Goal: Information Seeking & Learning: Learn about a topic

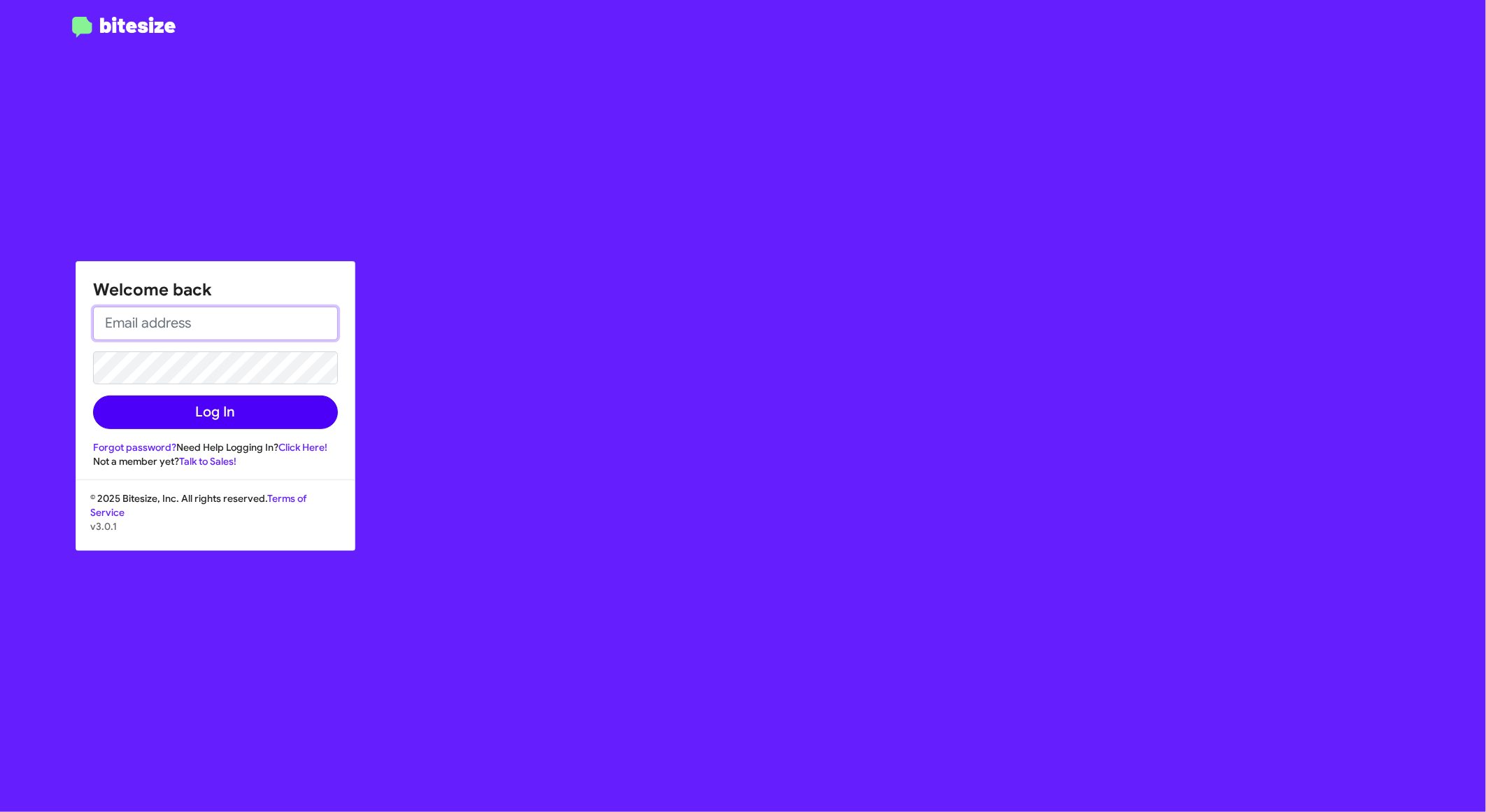
type input "[PERSON_NAME][EMAIL_ADDRESS][DOMAIN_NAME]"
click at [222, 400] on button "Log In" at bounding box center [215, 412] width 245 height 33
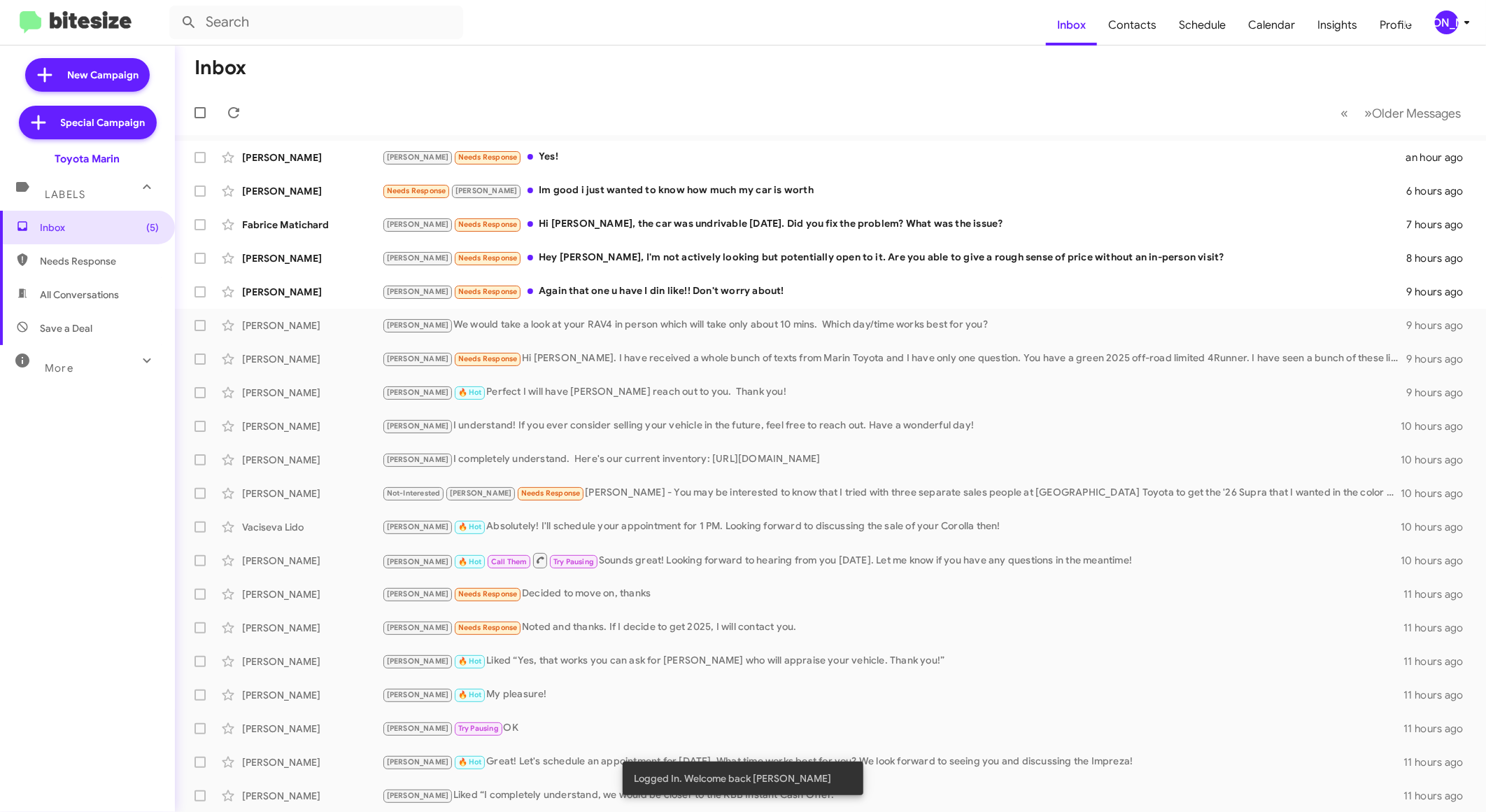
click at [102, 367] on div "More" at bounding box center [73, 362] width 125 height 26
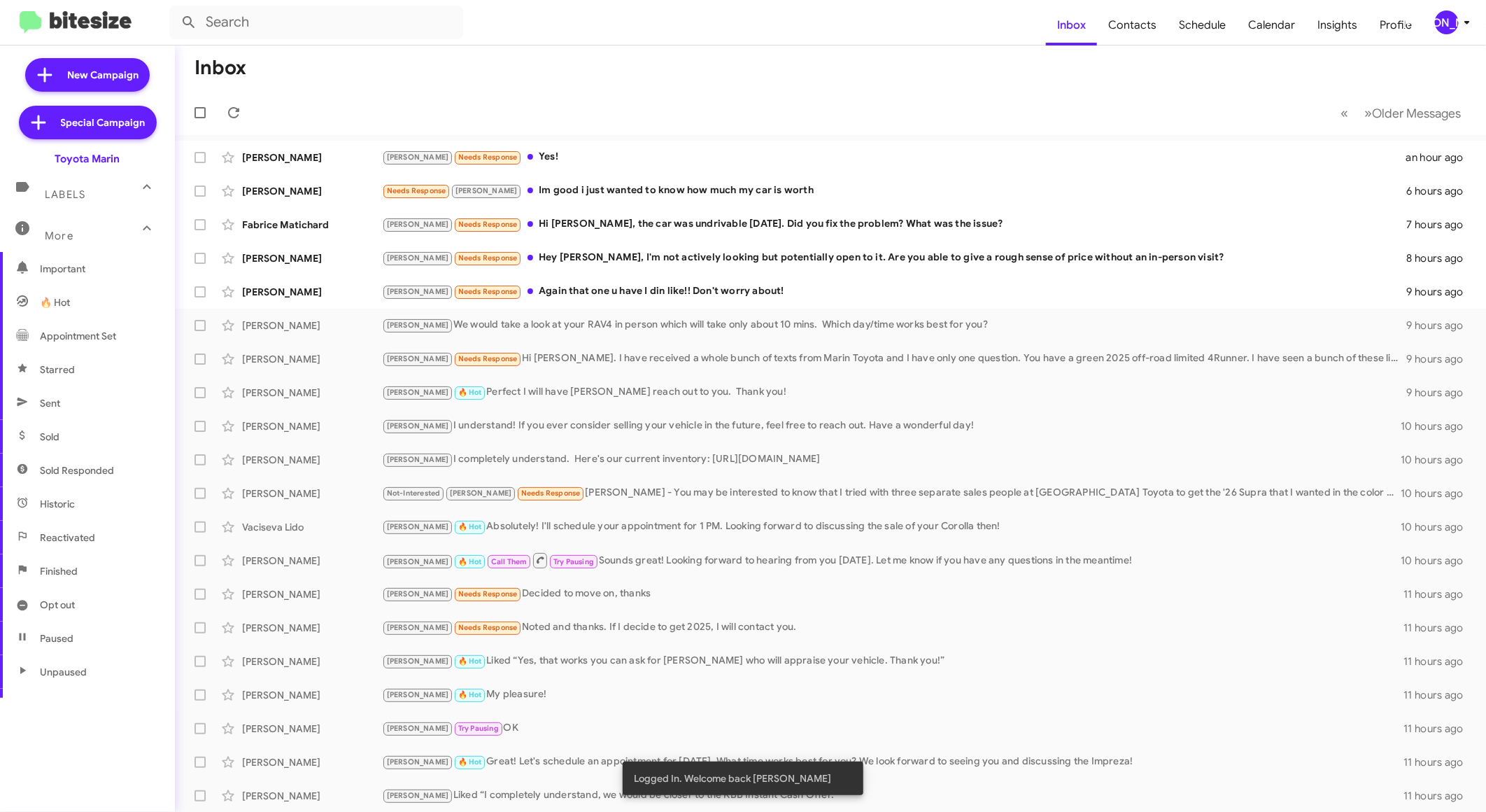
scroll to position [140, 0]
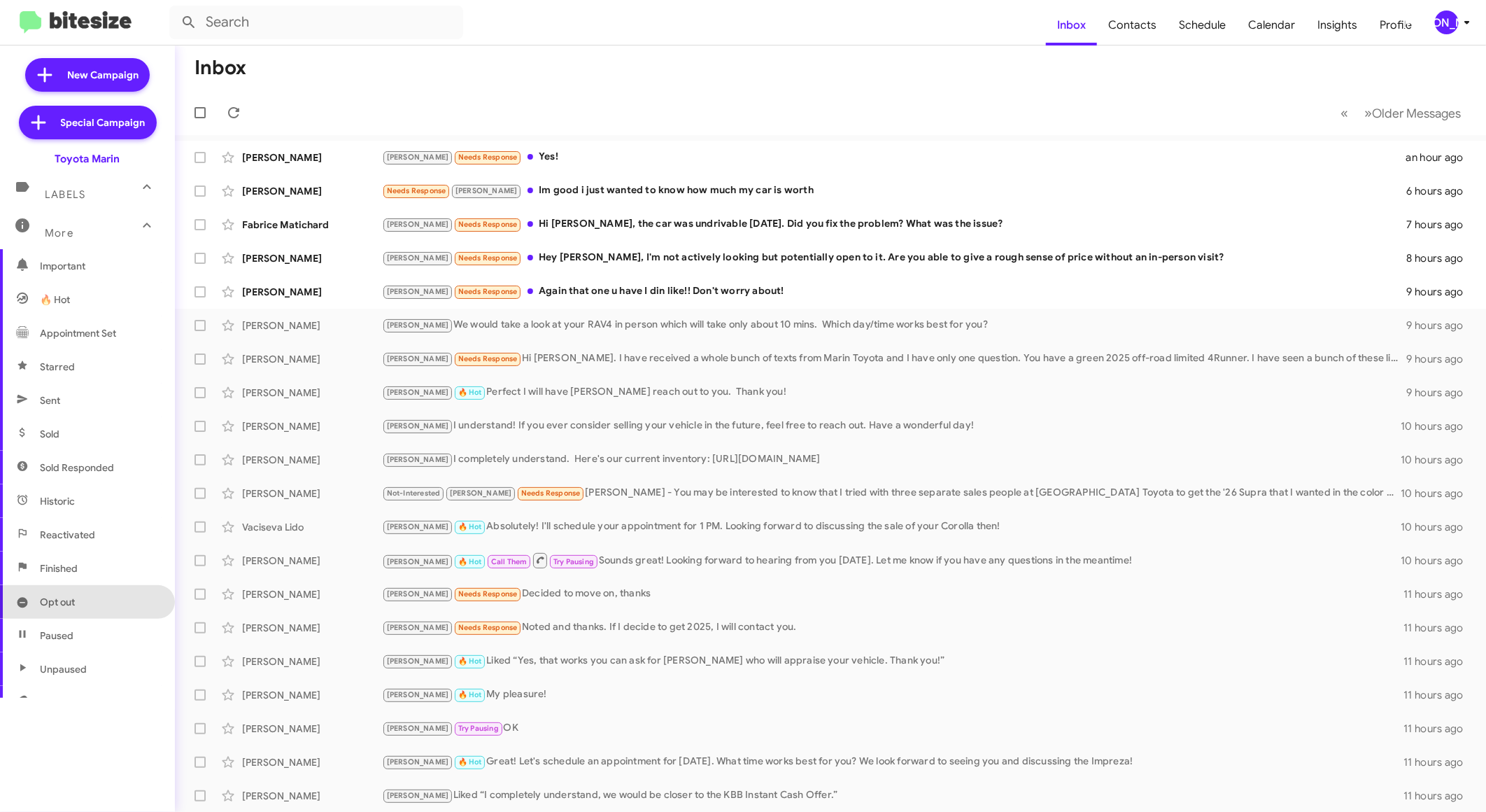
click at [92, 592] on span "Opt out" at bounding box center [88, 602] width 175 height 33
type input "in:opt-out"
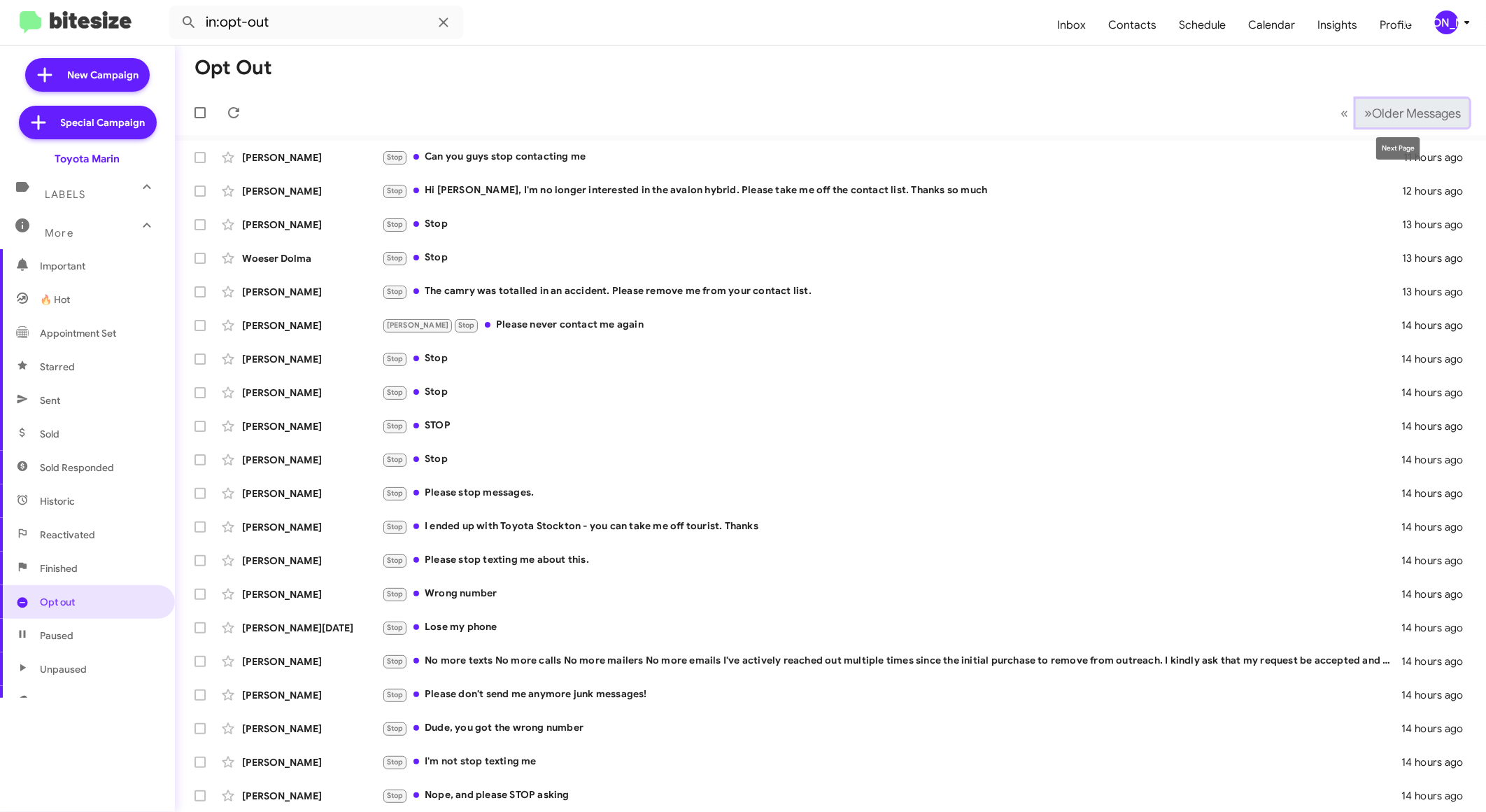
click at [1432, 101] on button "» Next Older Messages" at bounding box center [1412, 113] width 114 height 29
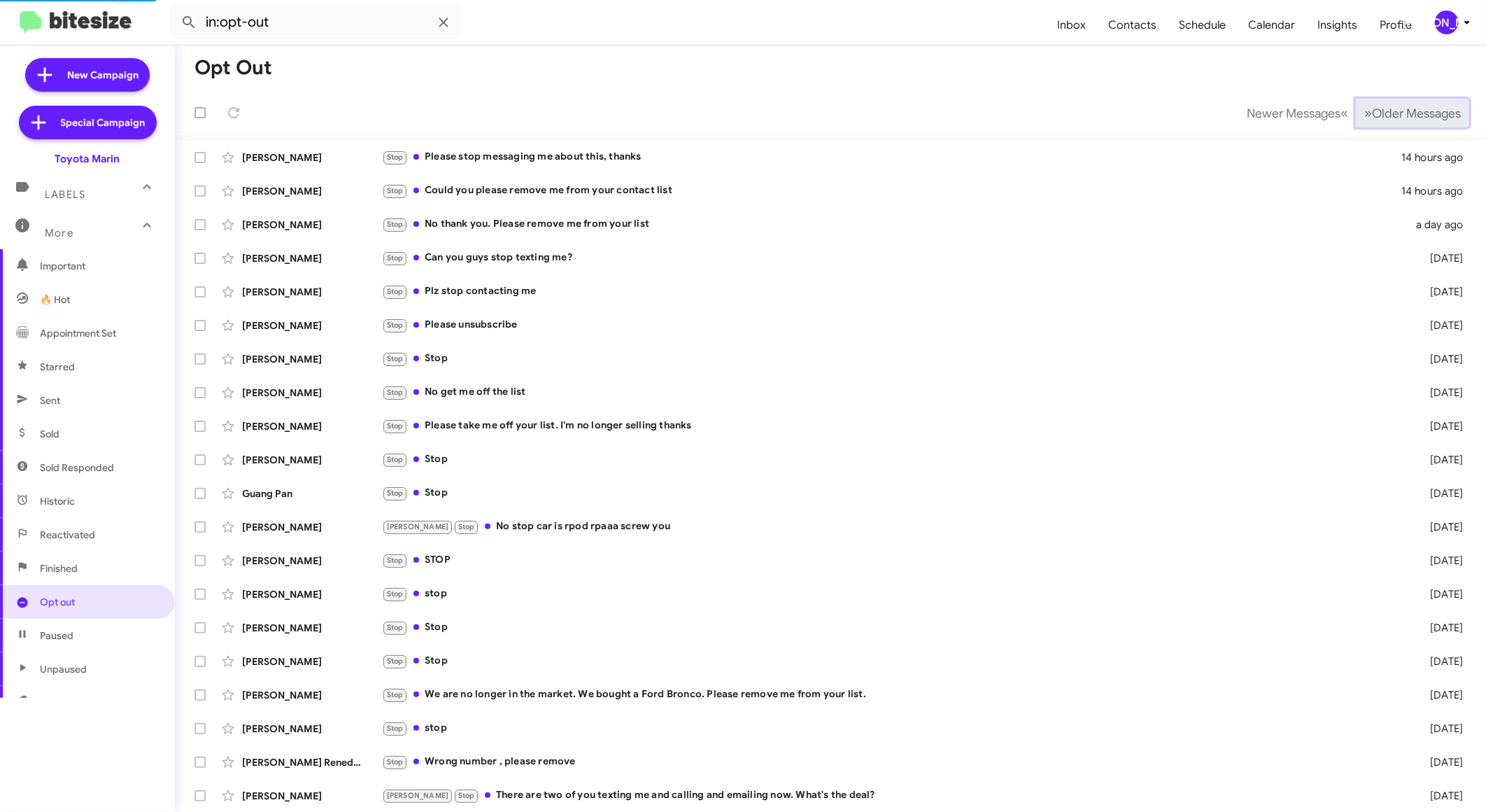
click at [1432, 101] on button "» Next Older Messages" at bounding box center [1412, 113] width 114 height 29
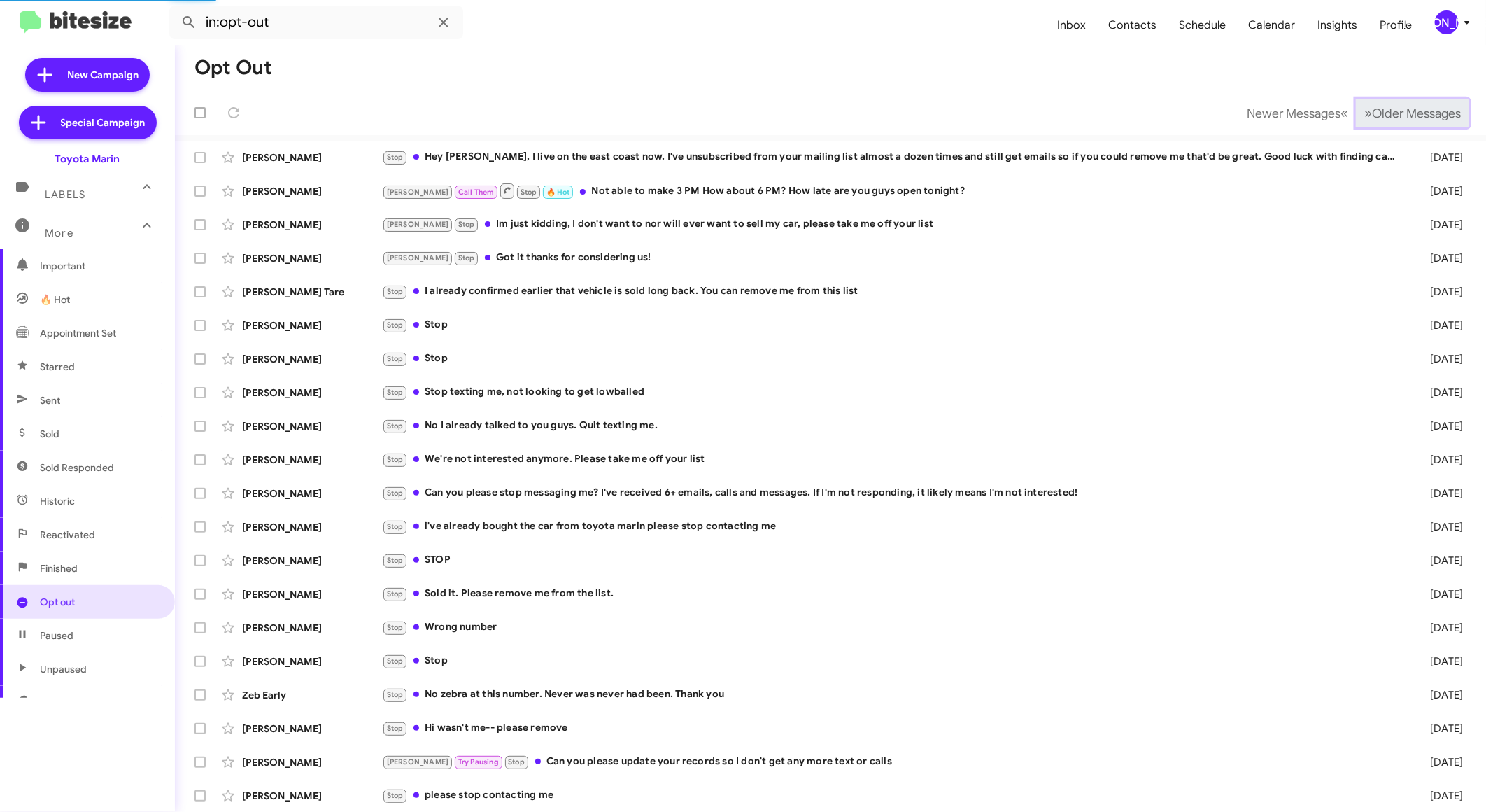
click at [1432, 101] on button "» Next Older Messages" at bounding box center [1412, 113] width 114 height 29
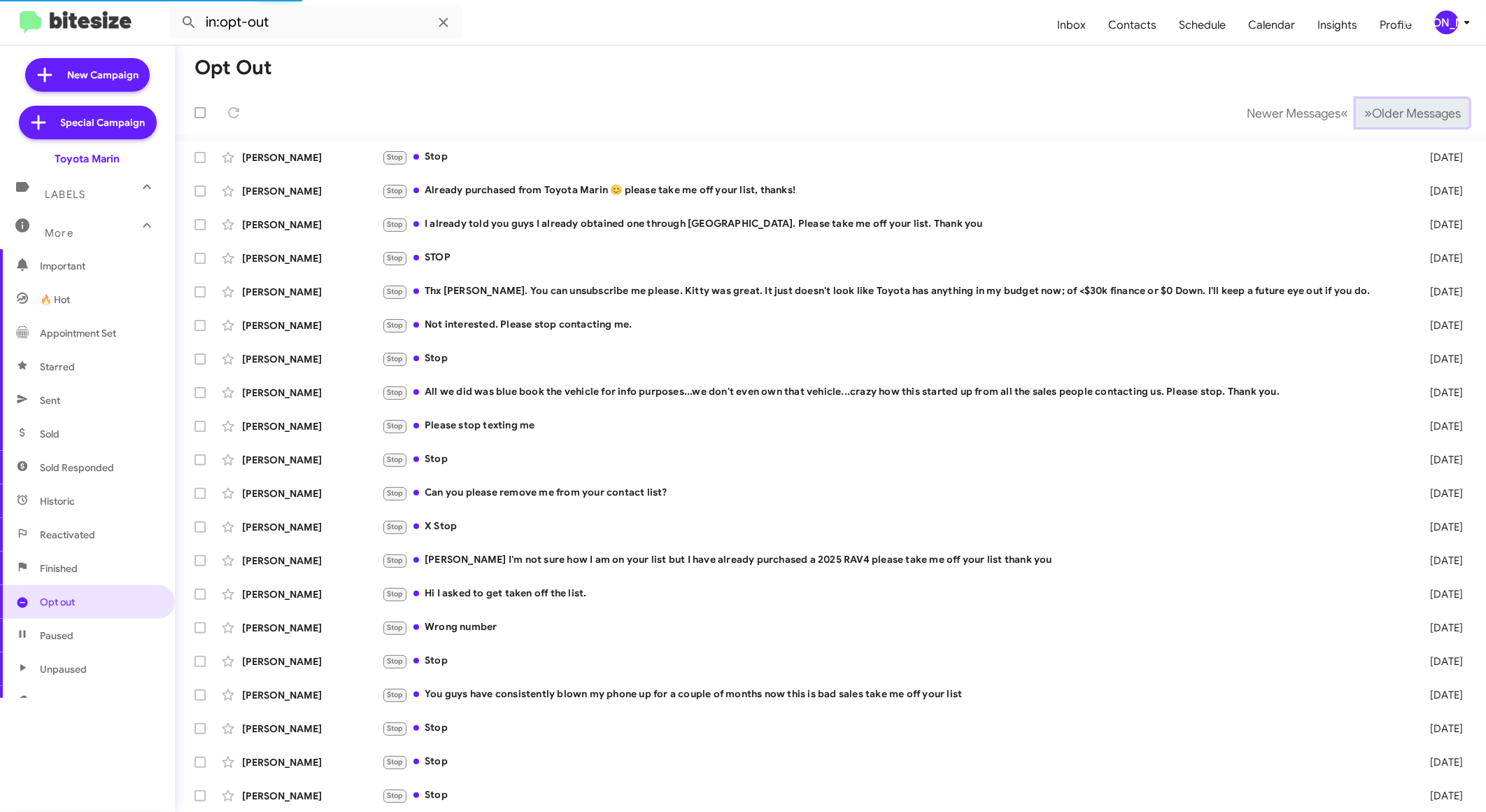
click at [1432, 101] on button "» Next Older Messages" at bounding box center [1412, 113] width 114 height 29
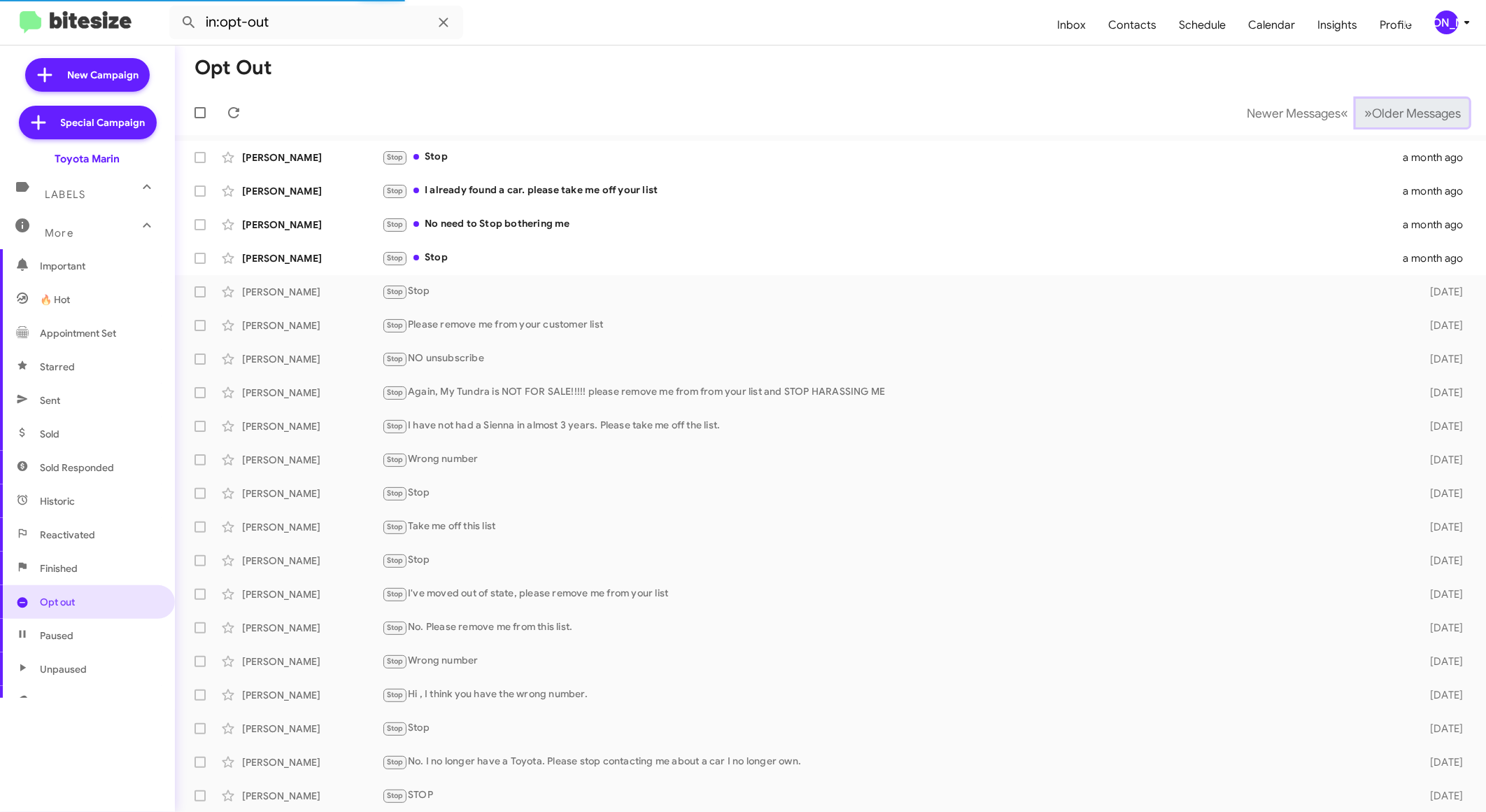
click at [1432, 101] on button "» Next Older Messages" at bounding box center [1412, 113] width 114 height 29
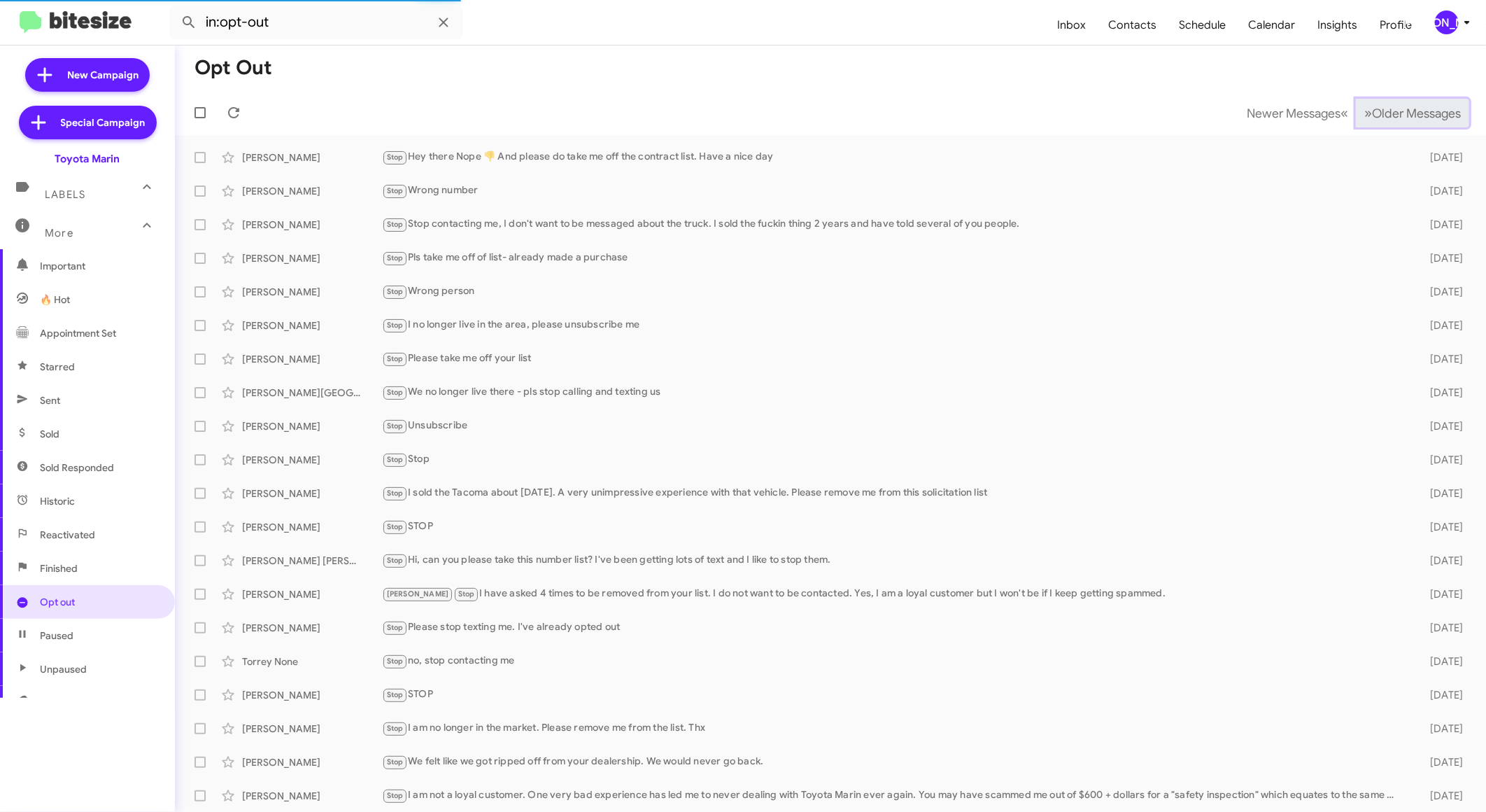
click at [1432, 101] on button "» Next Older Messages" at bounding box center [1412, 113] width 114 height 29
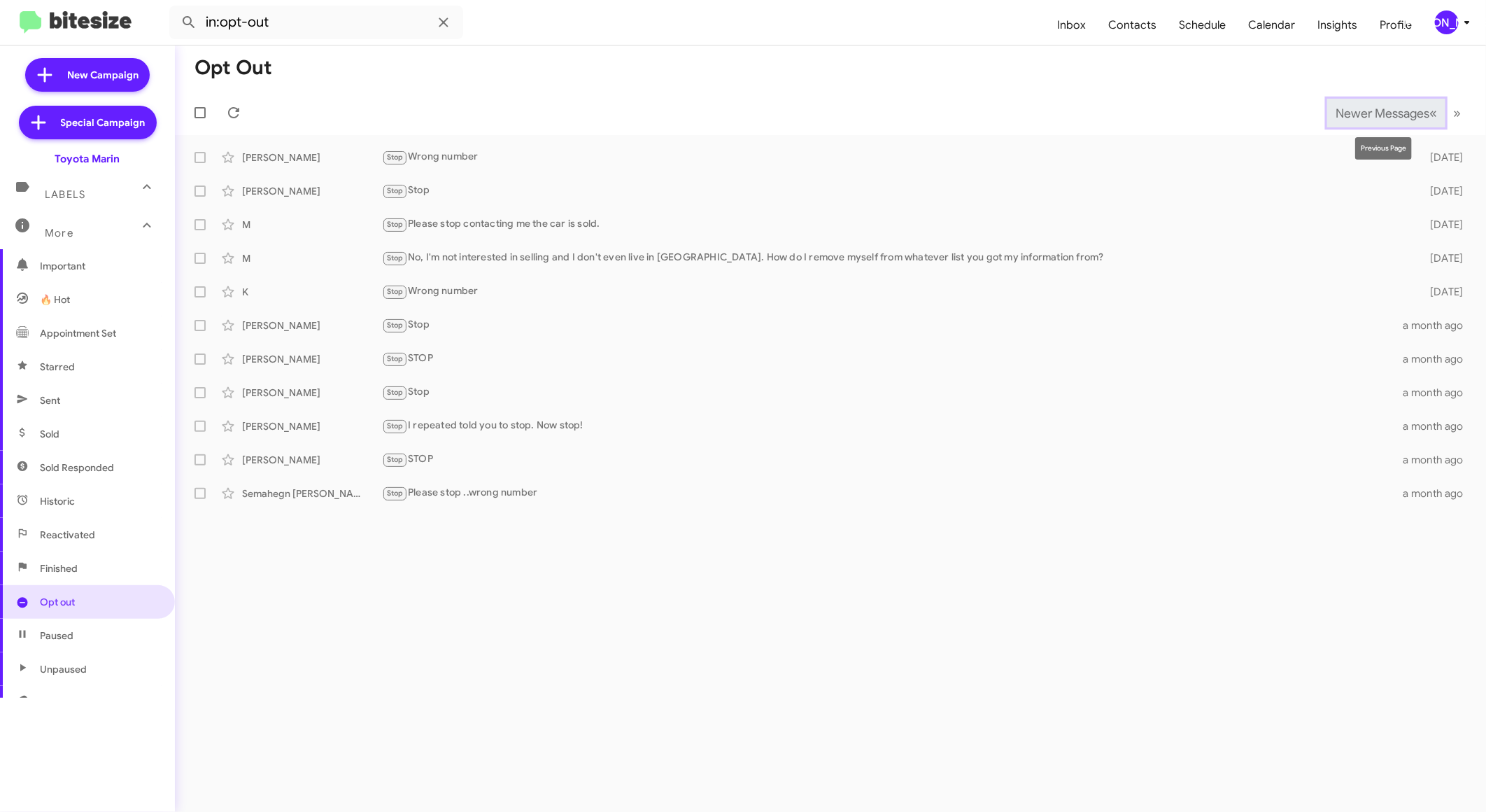
click at [1345, 114] on span "Newer Messages" at bounding box center [1383, 113] width 94 height 16
click at [1354, 119] on span "Newer Messages" at bounding box center [1383, 113] width 94 height 16
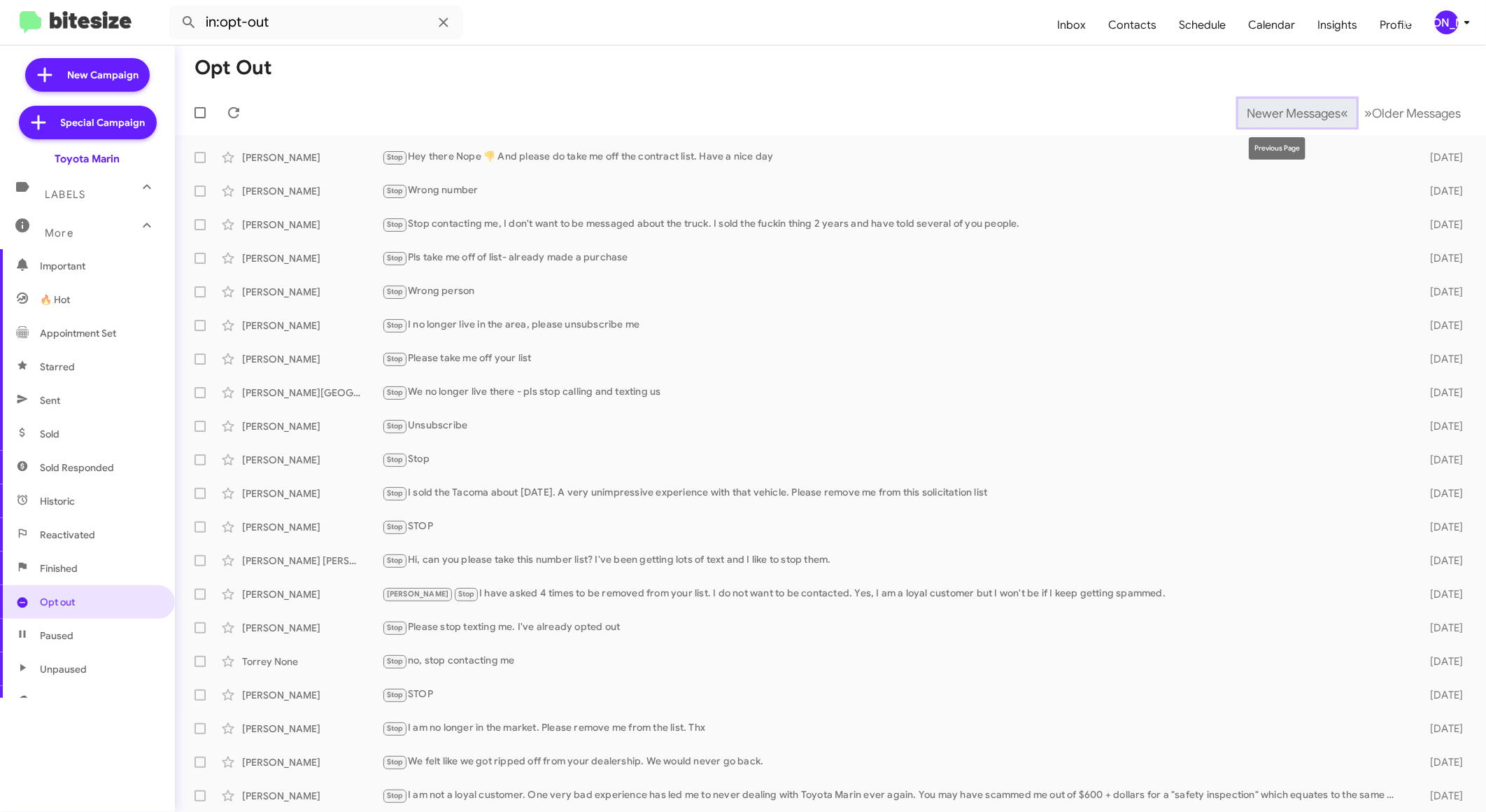
click at [1277, 105] on span "Newer Messages" at bounding box center [1294, 113] width 94 height 16
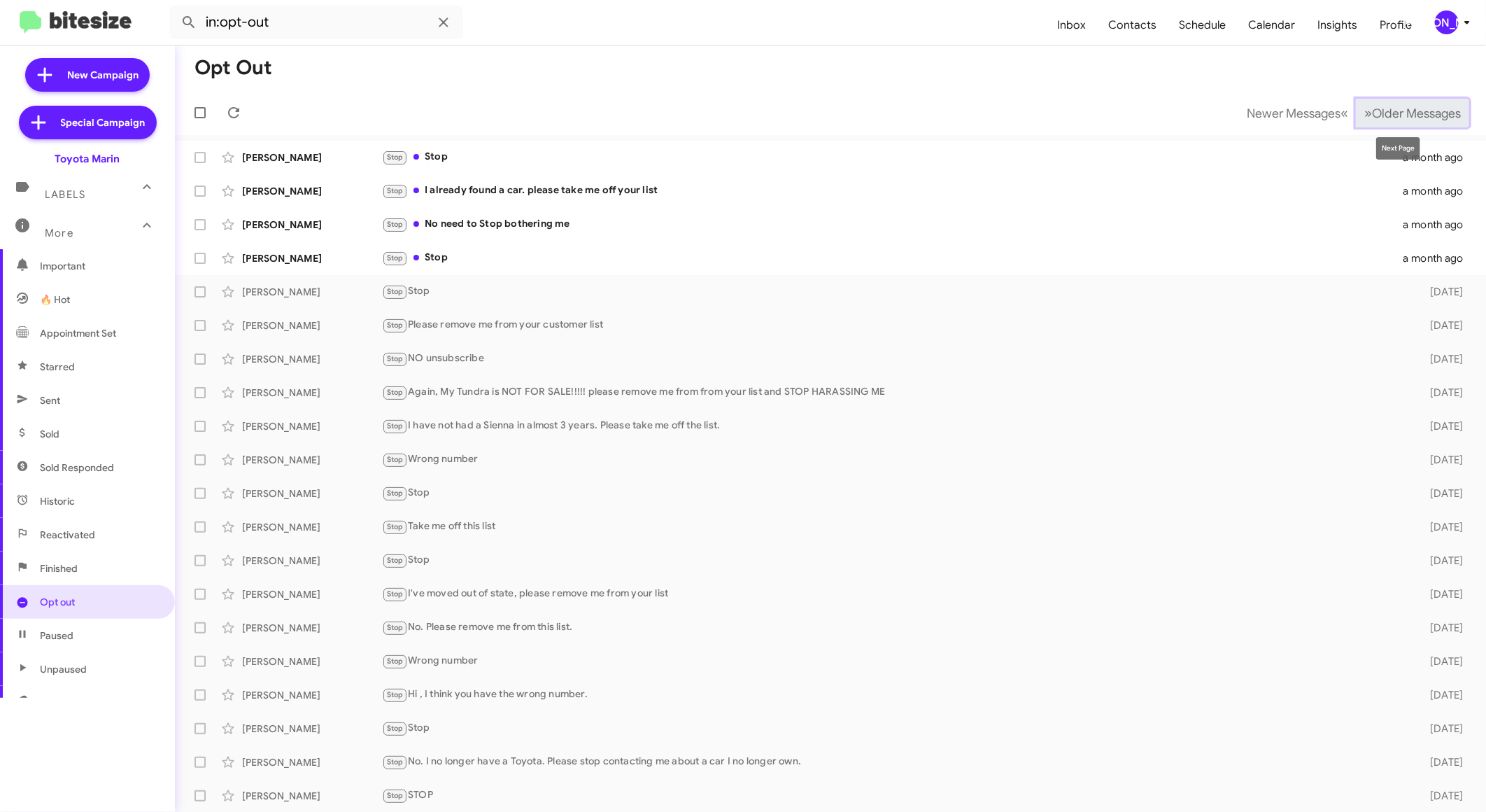
click at [1382, 109] on span "Older Messages" at bounding box center [1417, 113] width 89 height 16
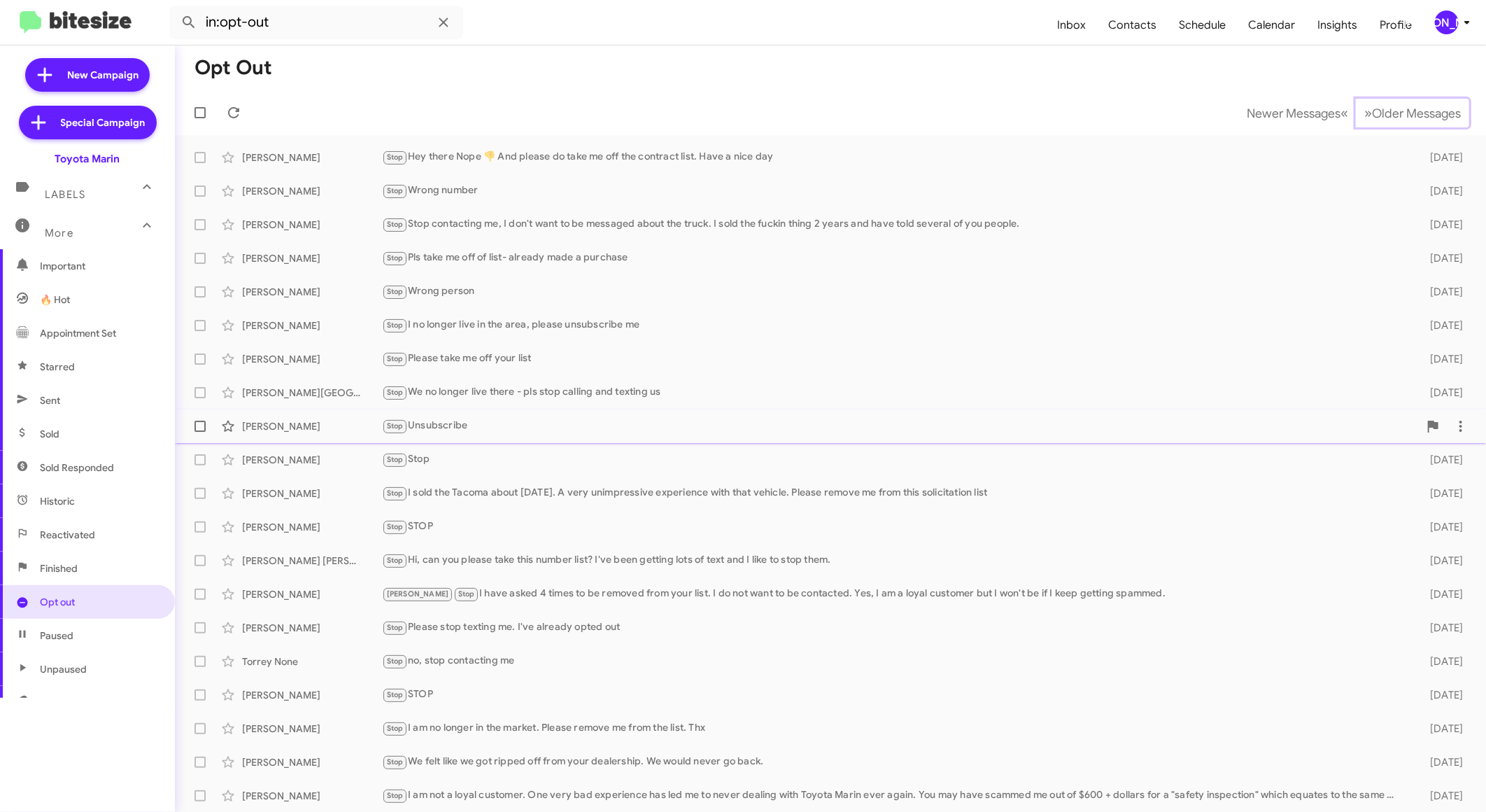
scroll to position [1, 0]
click at [1272, 113] on span "Newer Messages" at bounding box center [1294, 113] width 94 height 16
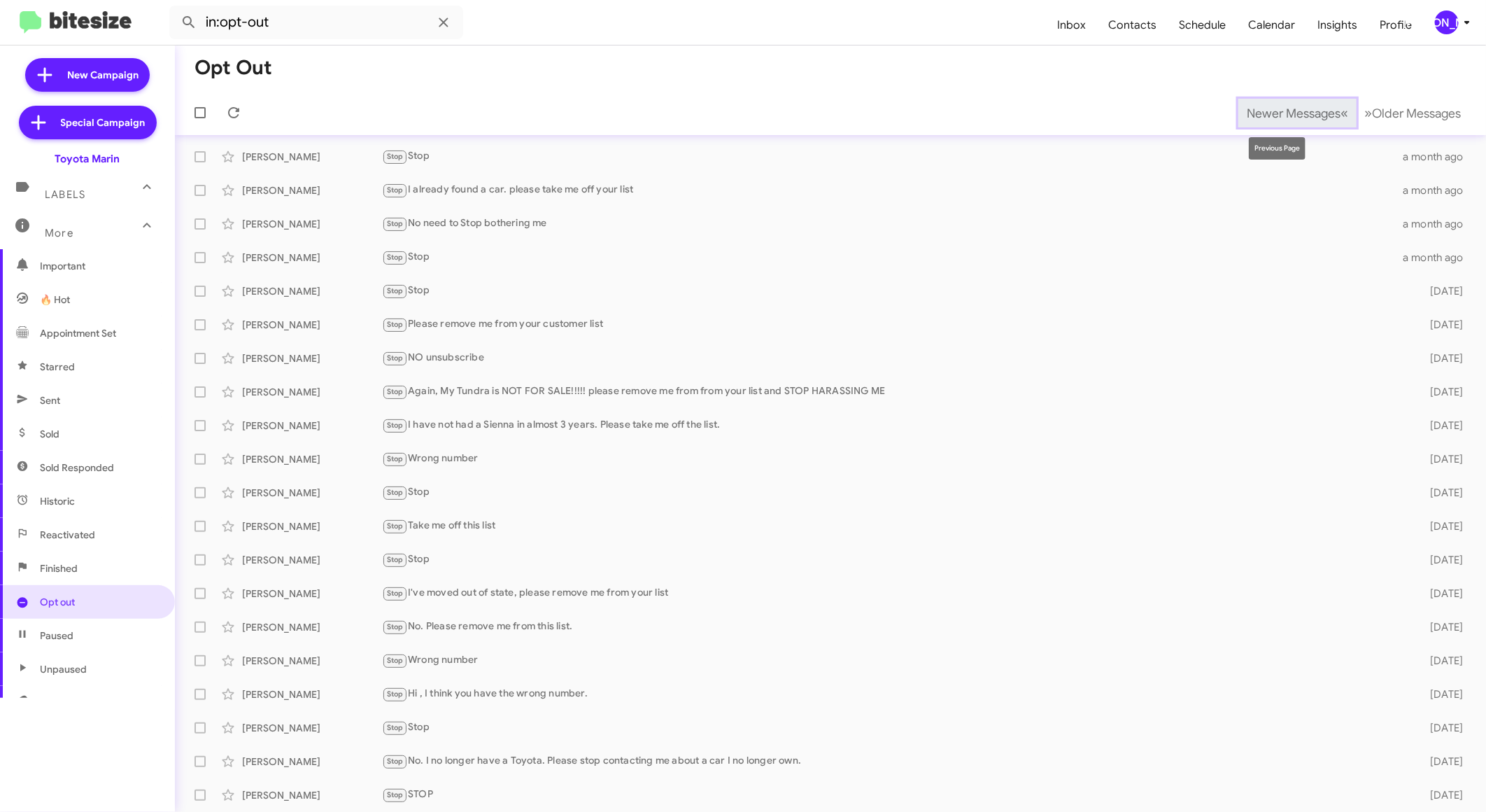
click at [1272, 113] on span "Newer Messages" at bounding box center [1294, 113] width 94 height 16
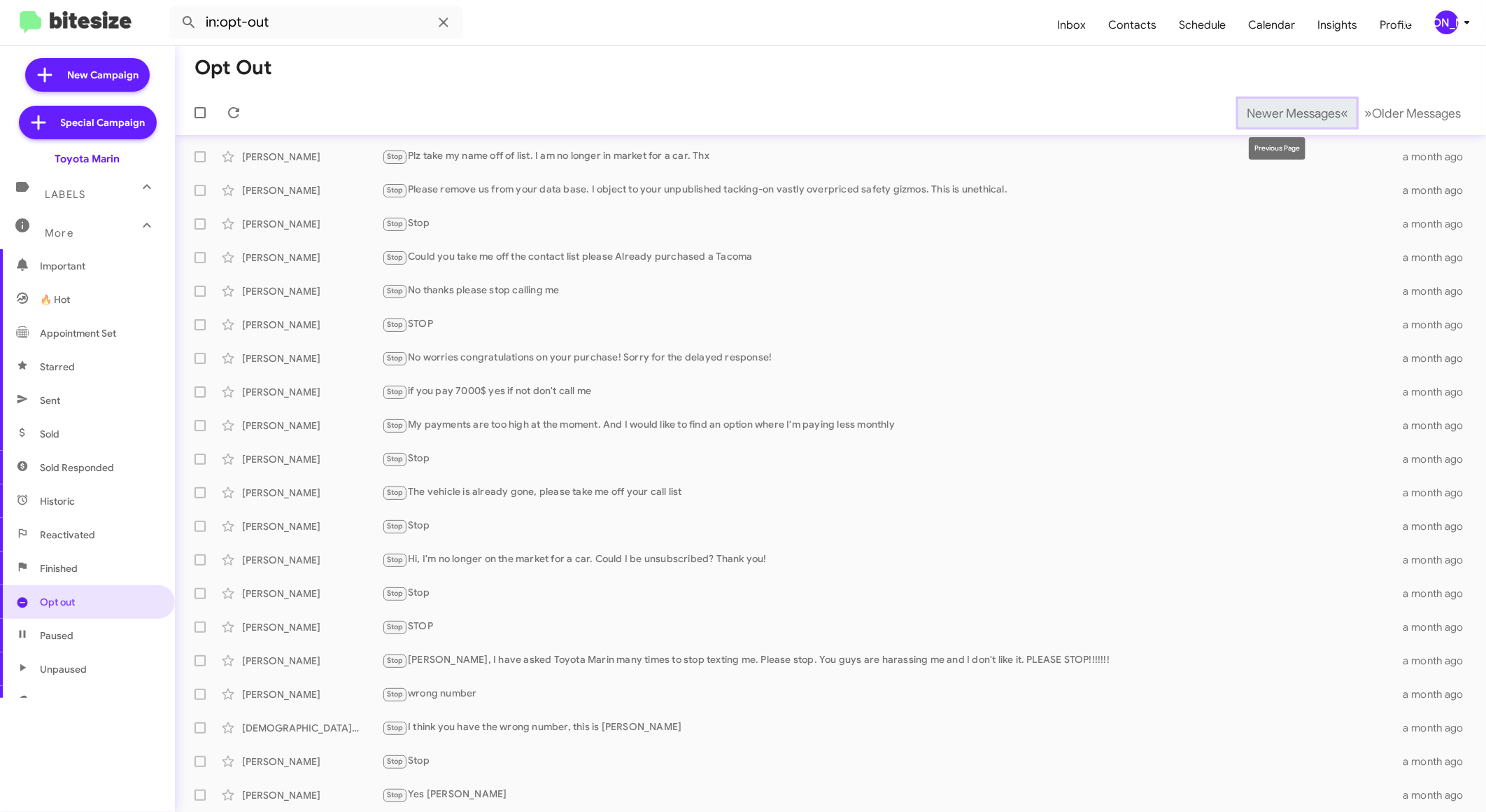
click at [1272, 113] on span "Newer Messages" at bounding box center [1294, 113] width 94 height 16
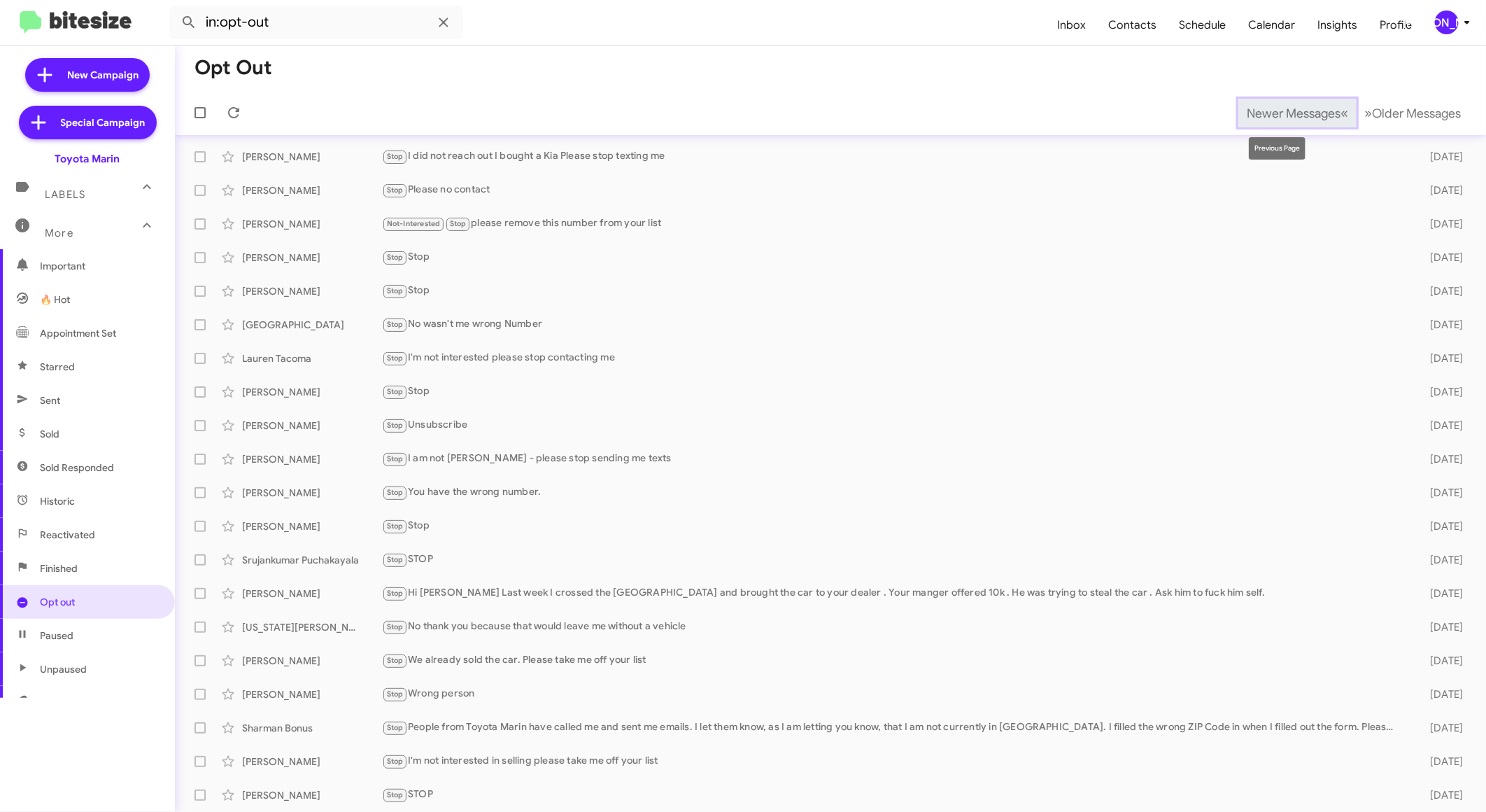
click at [1272, 113] on span "Newer Messages" at bounding box center [1294, 113] width 94 height 16
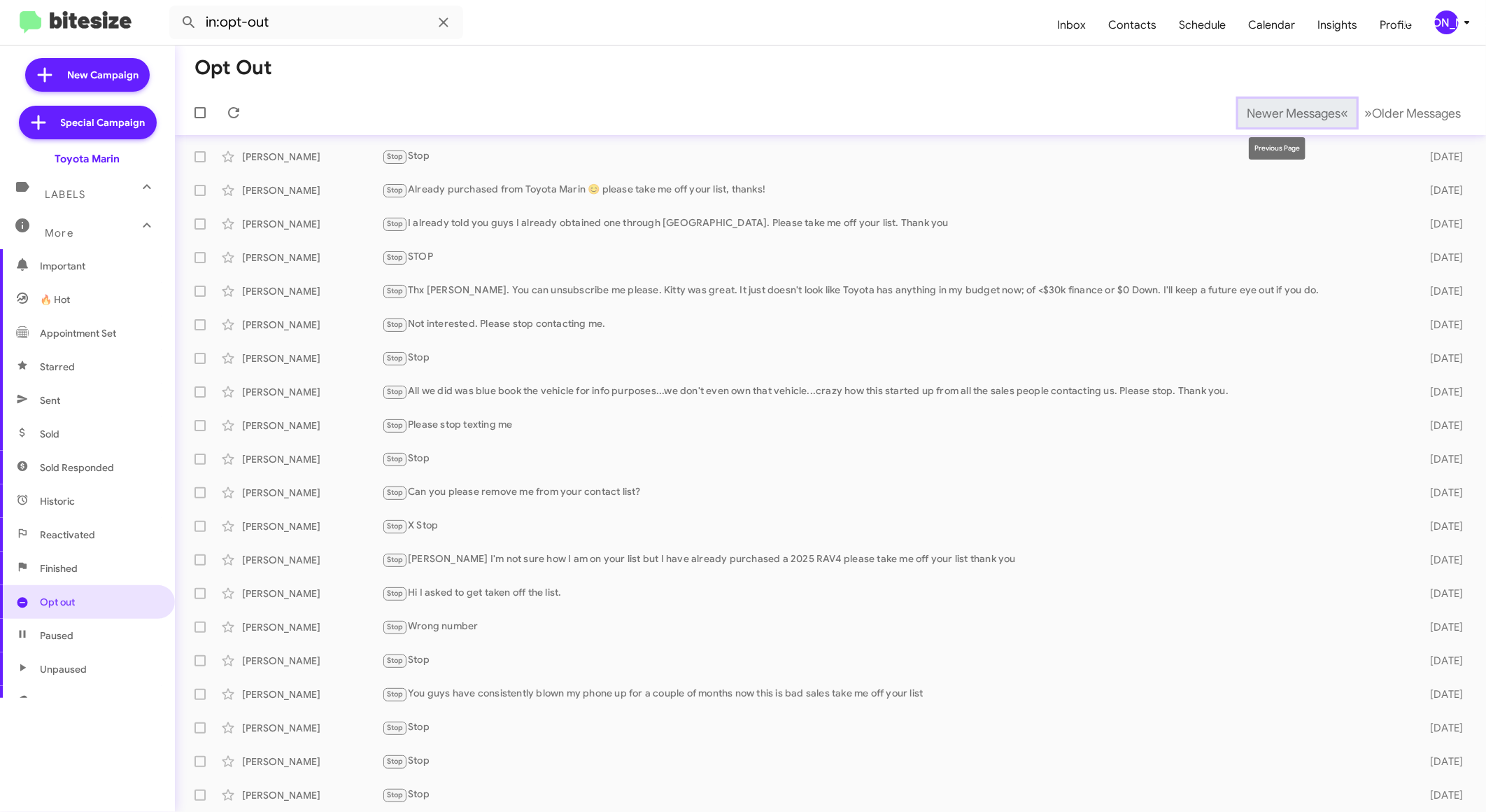
click at [1272, 113] on span "Newer Messages" at bounding box center [1294, 113] width 94 height 16
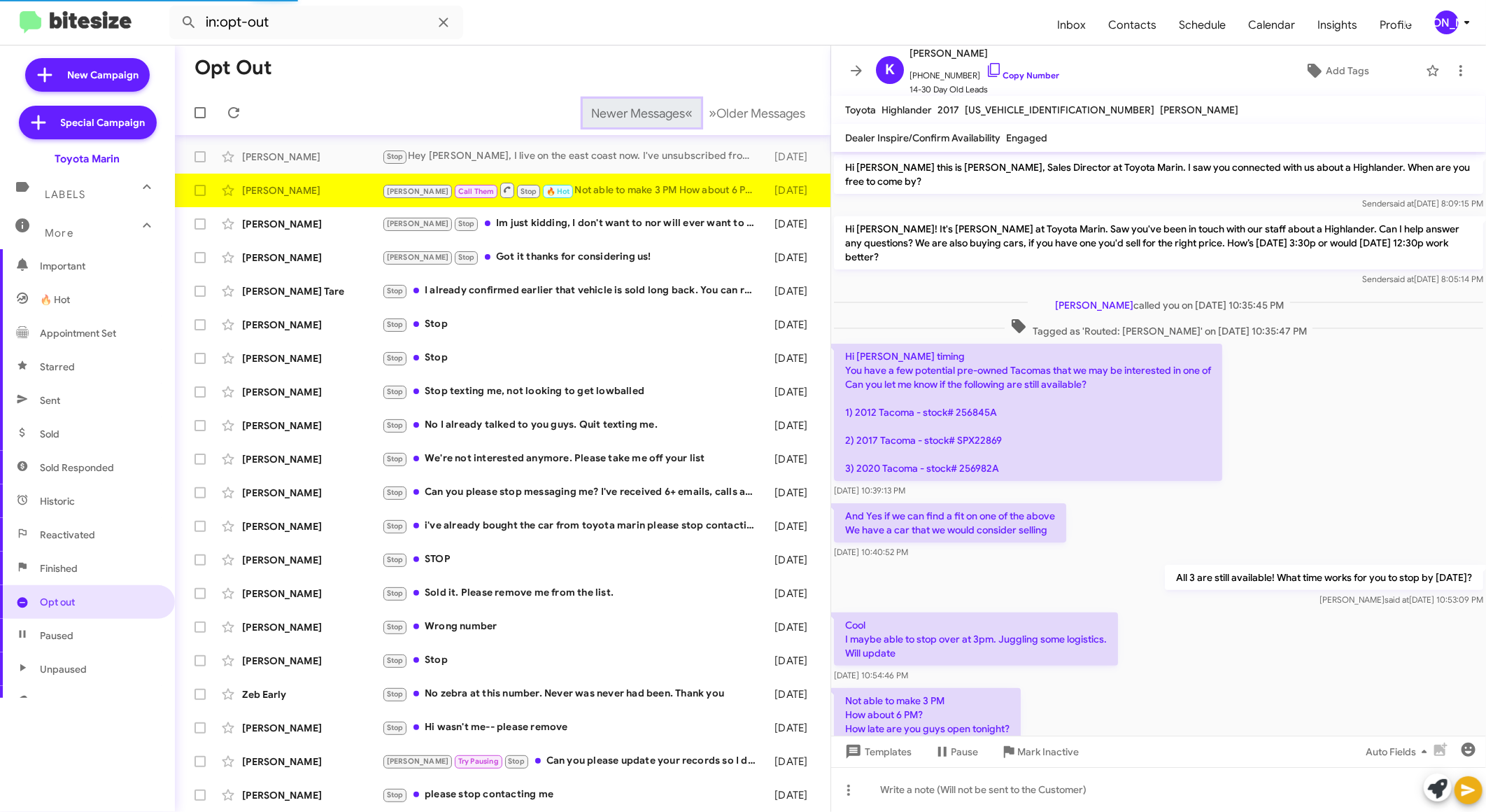
scroll to position [56, 0]
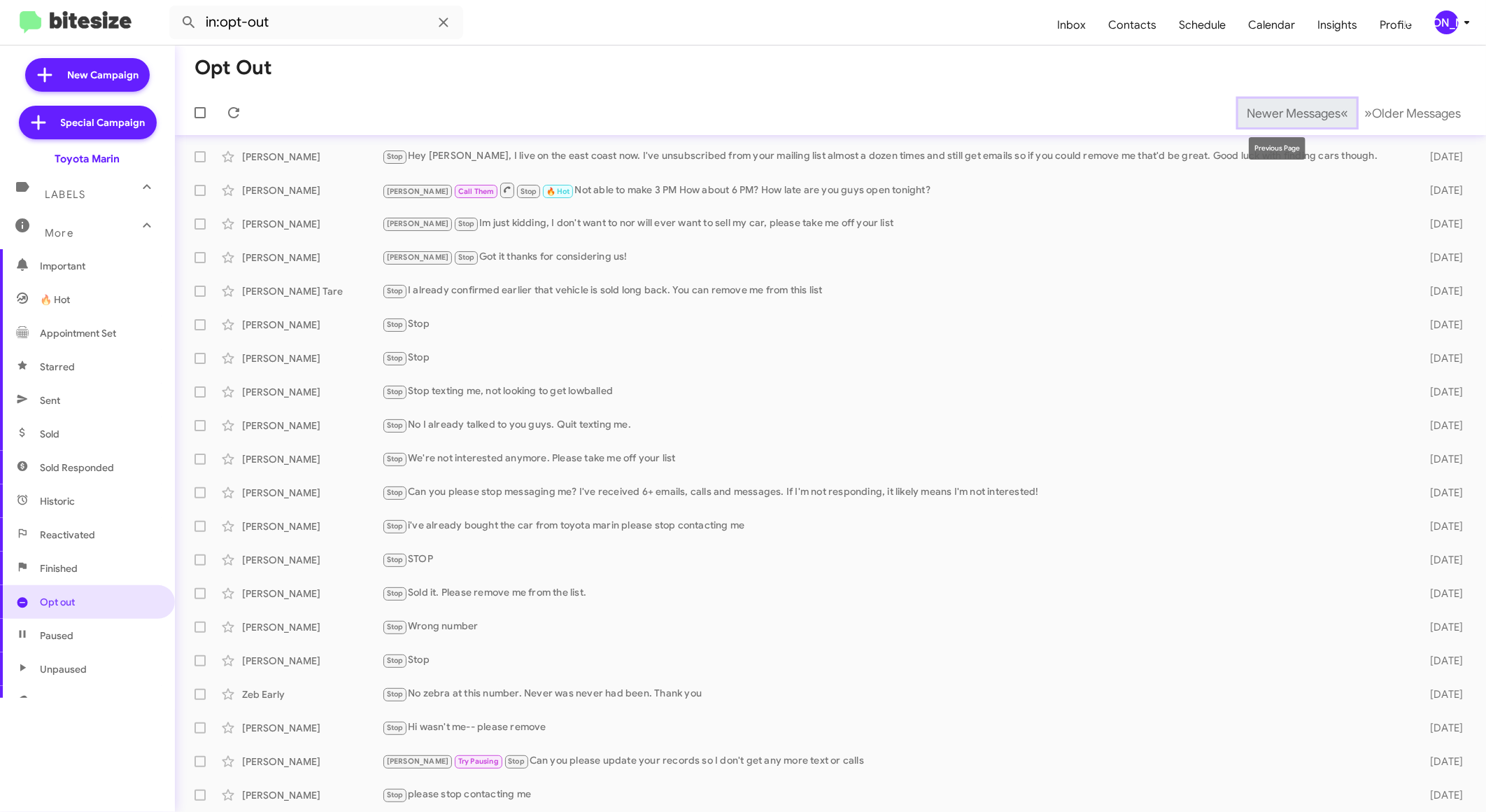
click at [1272, 113] on span "Newer Messages" at bounding box center [1294, 113] width 94 height 16
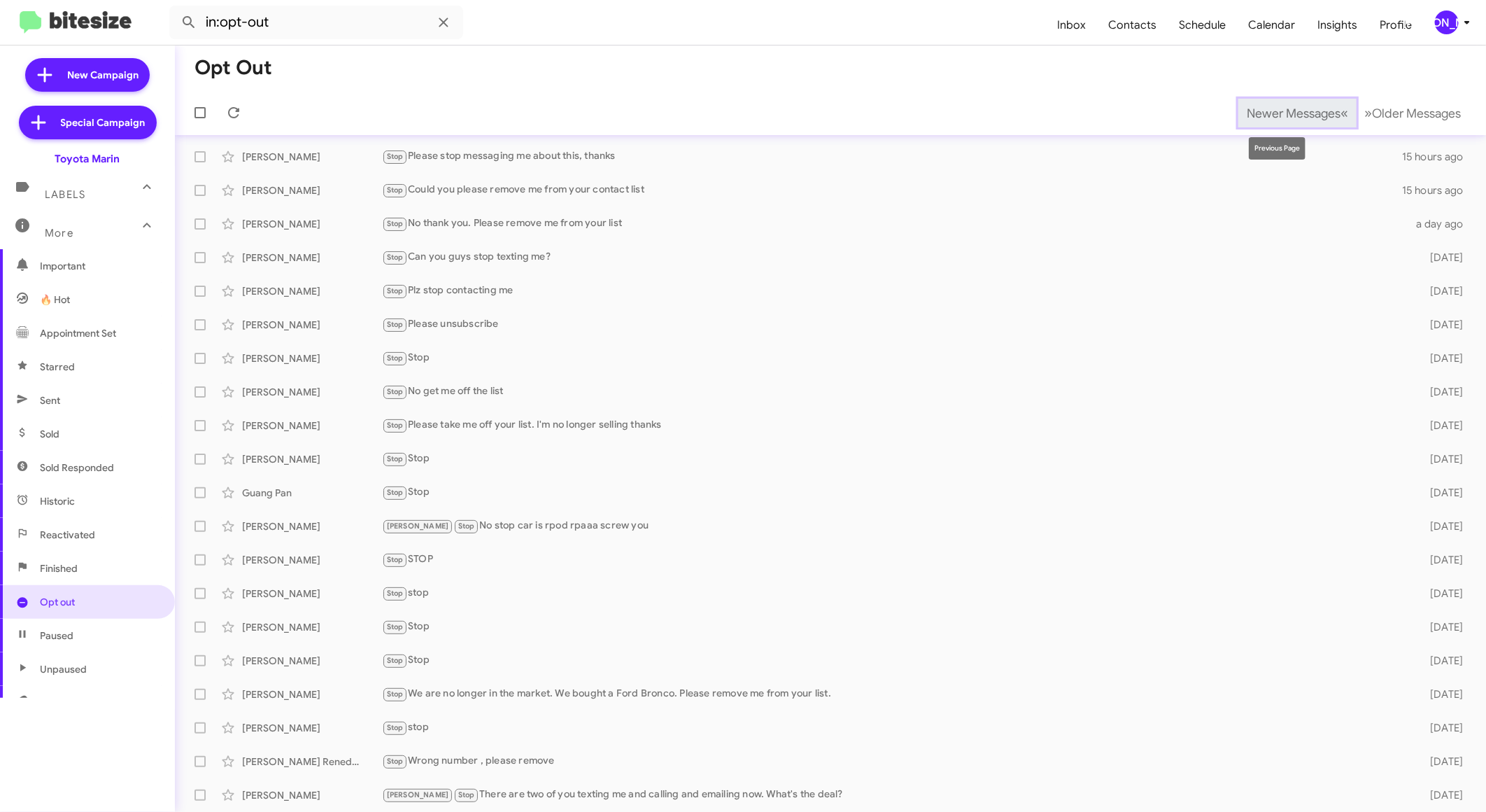
click at [1272, 113] on span "Newer Messages" at bounding box center [1294, 113] width 94 height 16
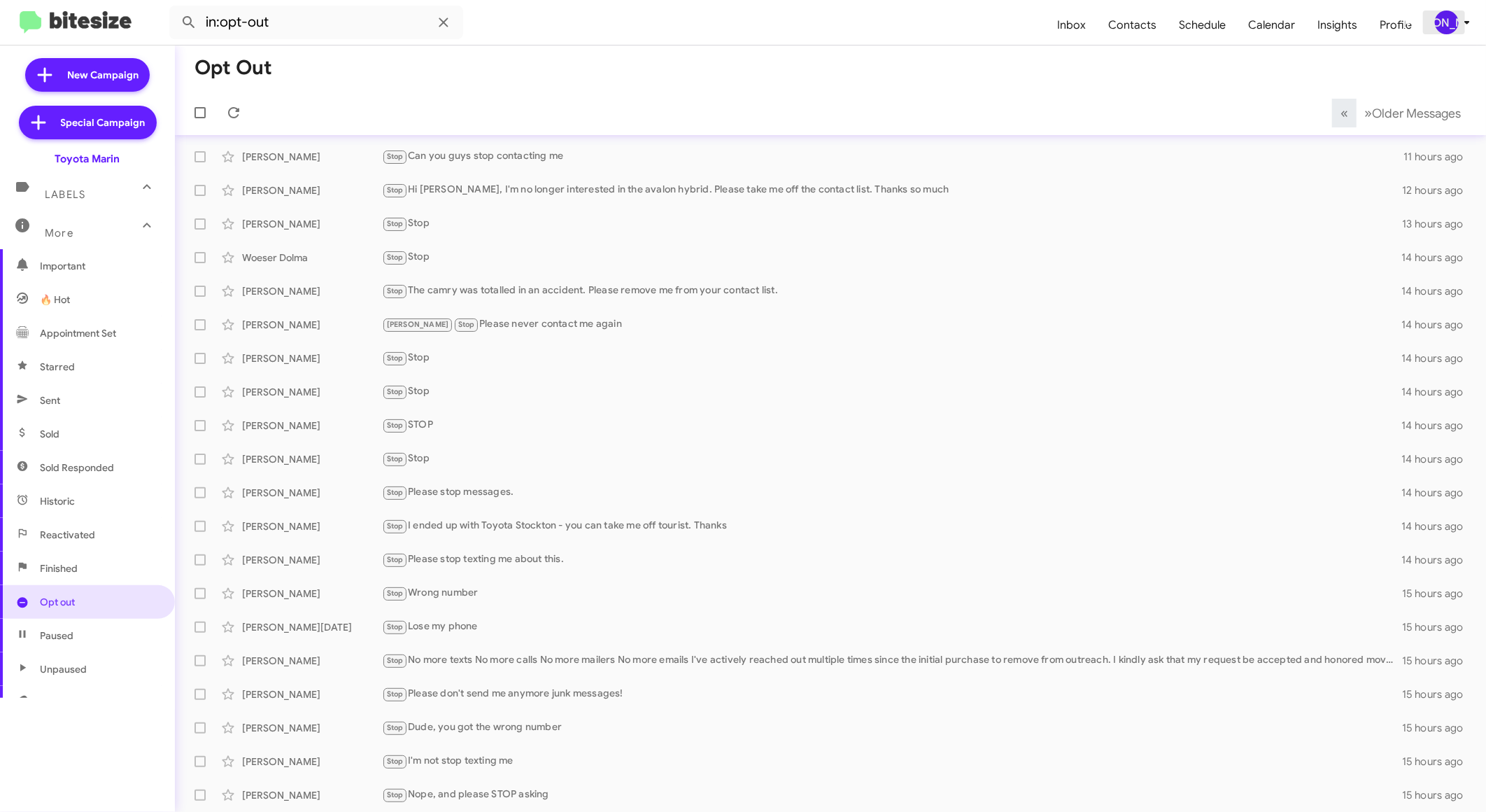
click at [1446, 24] on div "[PERSON_NAME]" at bounding box center [1447, 22] width 24 height 24
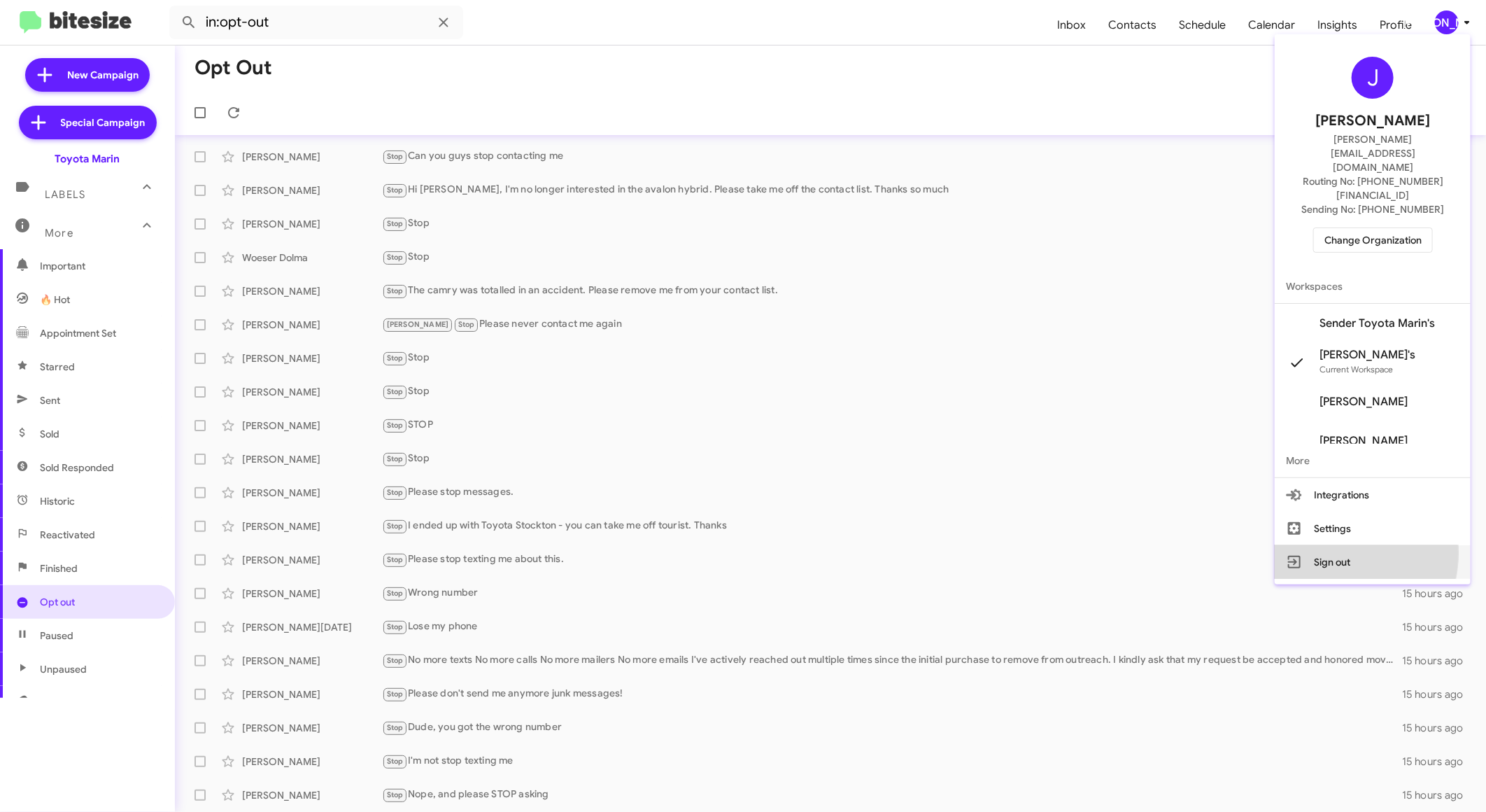
click at [1340, 545] on button "Sign out" at bounding box center [1373, 562] width 196 height 33
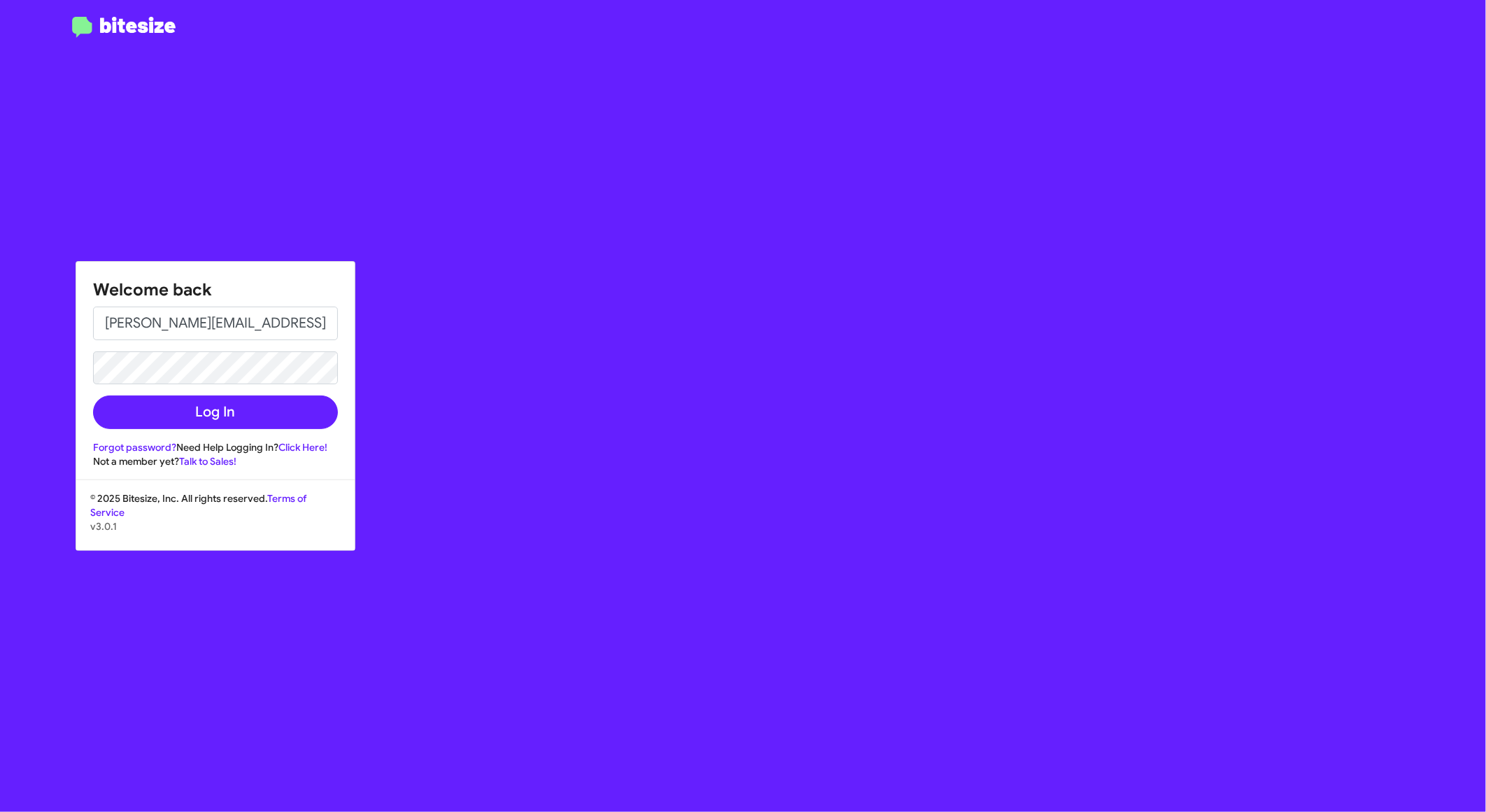
click at [691, 161] on div "Welcome back [PERSON_NAME][EMAIL_ADDRESS][DOMAIN_NAME] Log In Forgot password? …" at bounding box center [867, 406] width 1239 height 812
click at [309, 309] on input "[PERSON_NAME][EMAIL_ADDRESS][DOMAIN_NAME]" at bounding box center [215, 323] width 245 height 33
type input "[EMAIL_ADDRESS][DOMAIN_NAME]"
click at [246, 416] on button "Log In" at bounding box center [215, 412] width 245 height 33
